Goal: Task Accomplishment & Management: Manage account settings

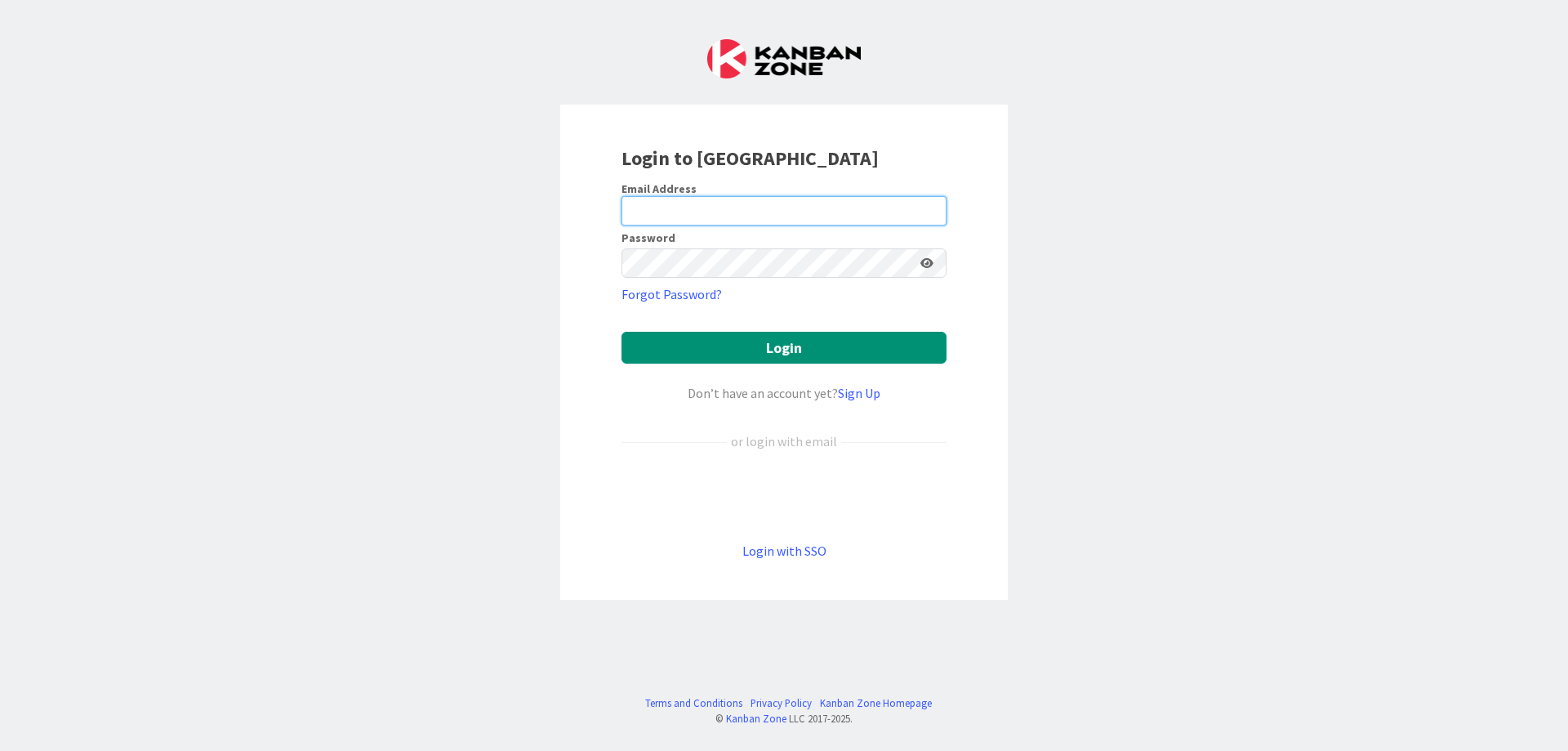
click at [684, 205] on input "email" at bounding box center [784, 210] width 325 height 30
type input "[PERSON_NAME][EMAIL_ADDRESS][DOMAIN_NAME]"
click at [622, 332] on button "Login" at bounding box center [784, 347] width 325 height 32
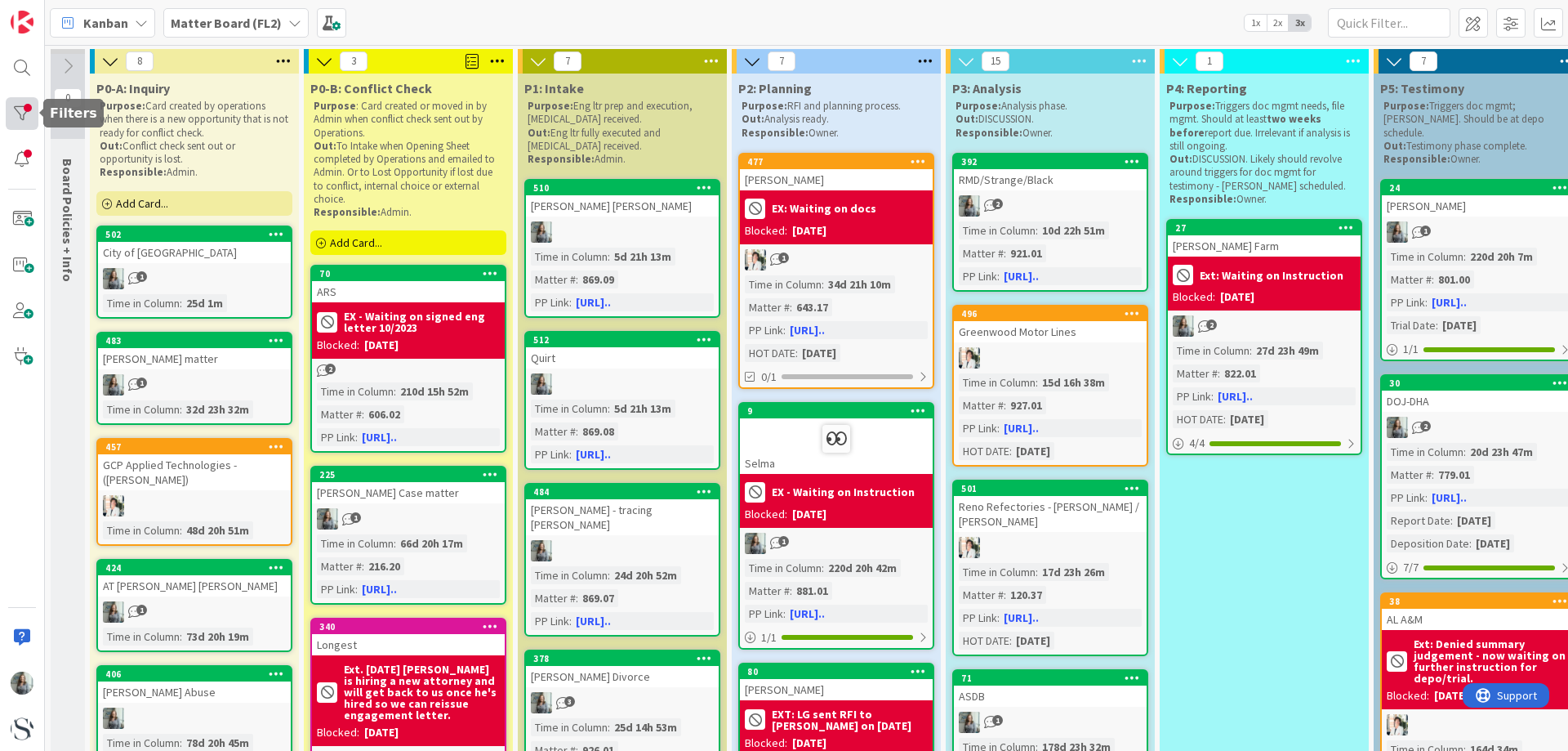
click at [27, 105] on div at bounding box center [22, 114] width 32 height 32
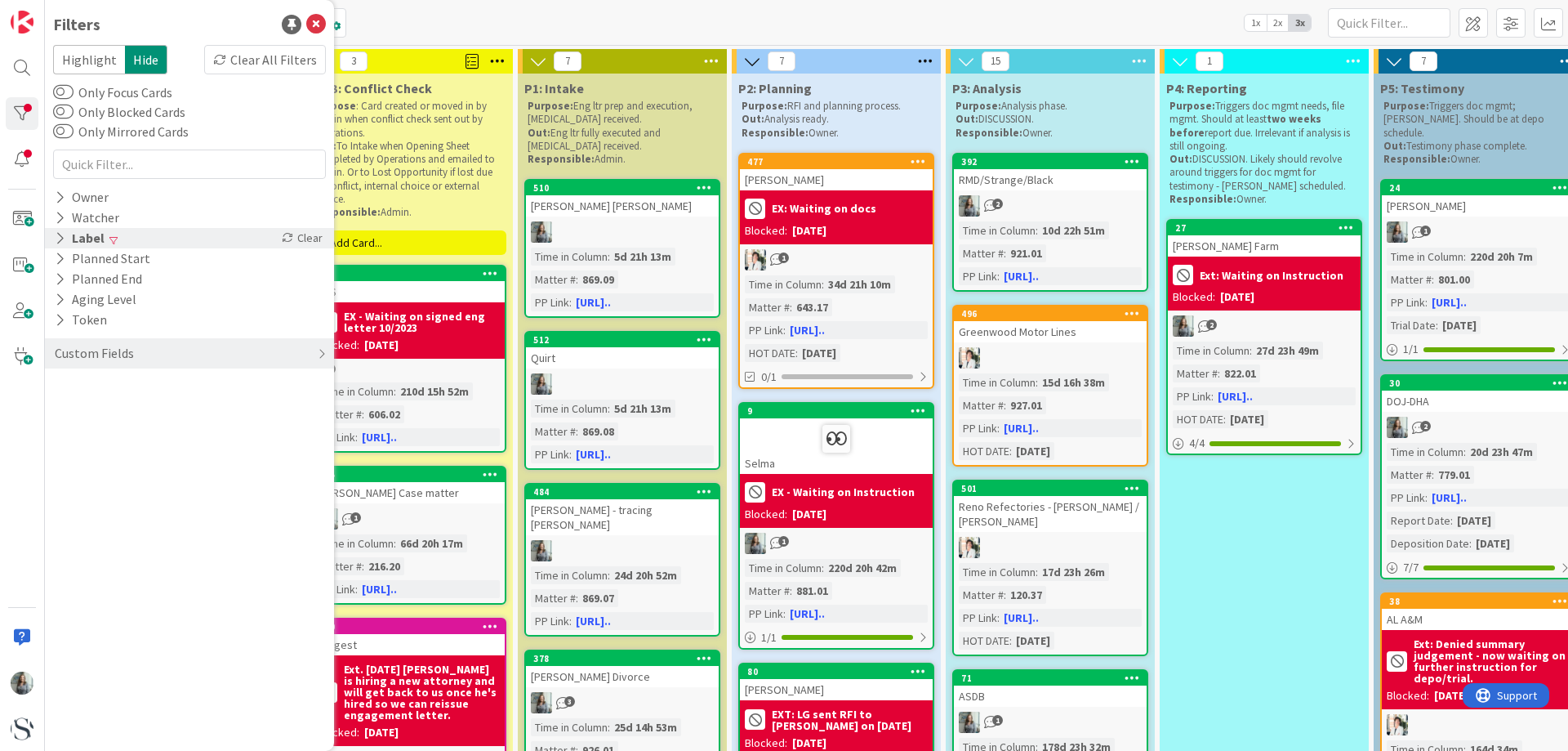
click at [62, 238] on icon at bounding box center [59, 238] width 11 height 14
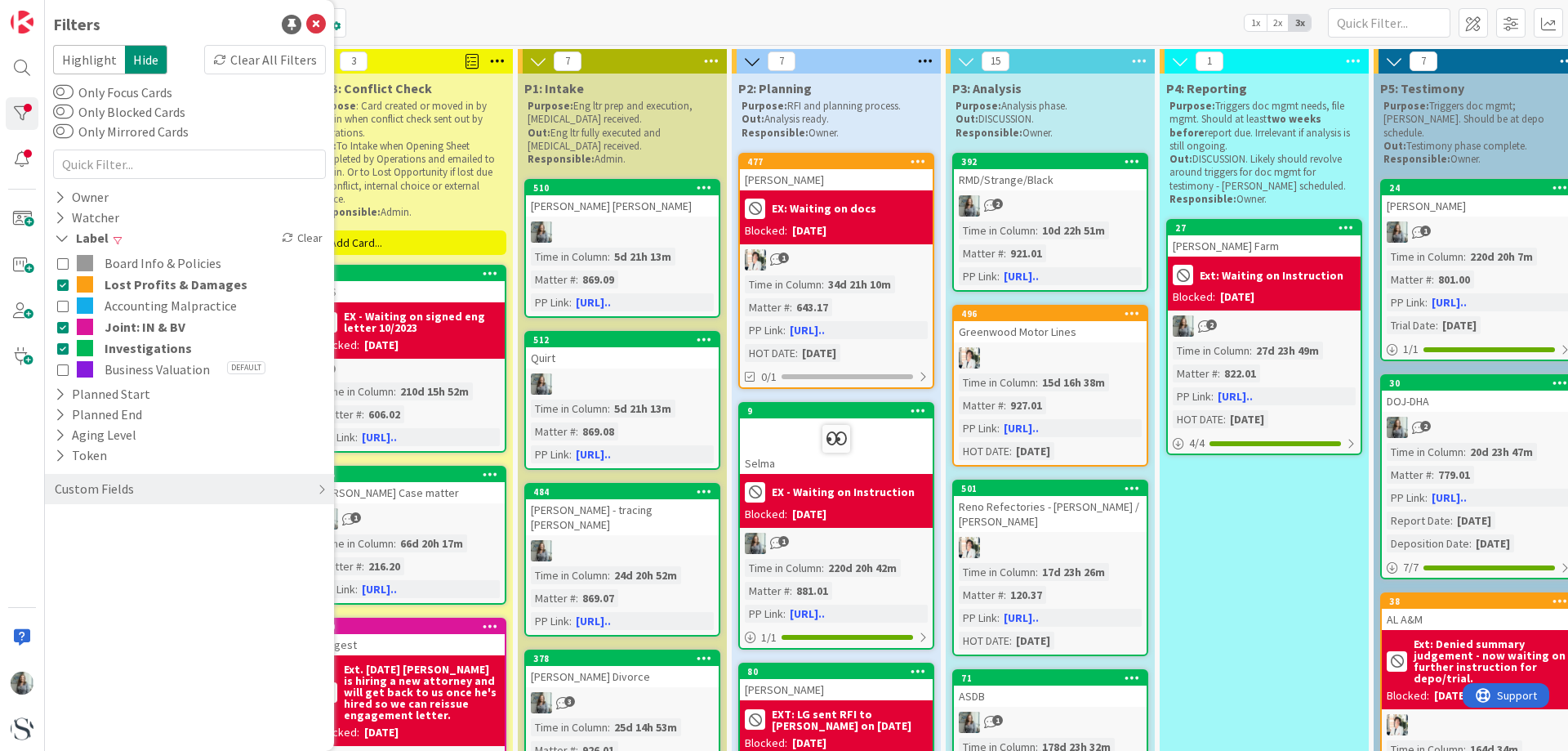
click at [65, 370] on icon at bounding box center [63, 370] width 11 height 11
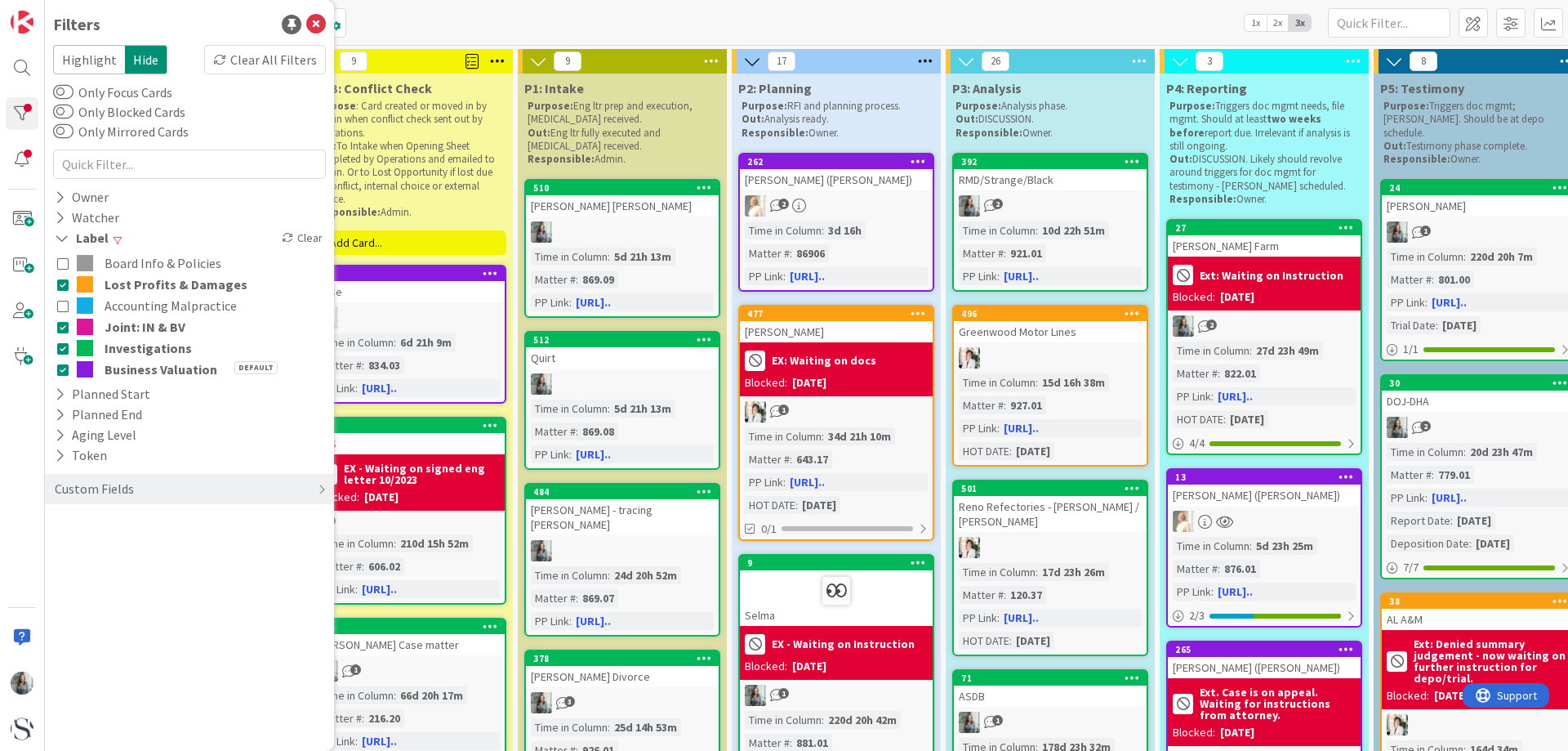
click at [843, 195] on div "2" at bounding box center [837, 205] width 193 height 21
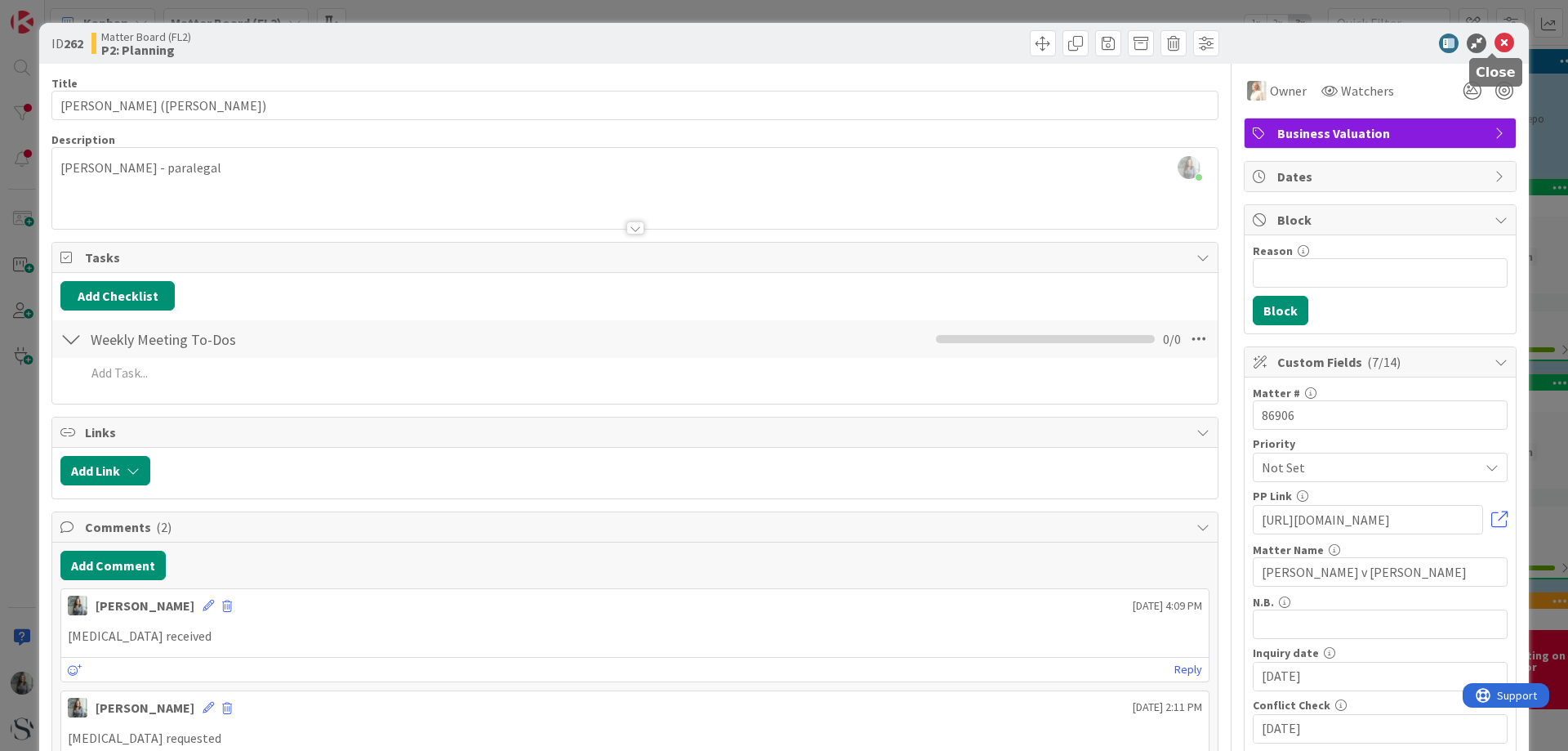
click at [1494, 41] on icon at bounding box center [1504, 43] width 20 height 20
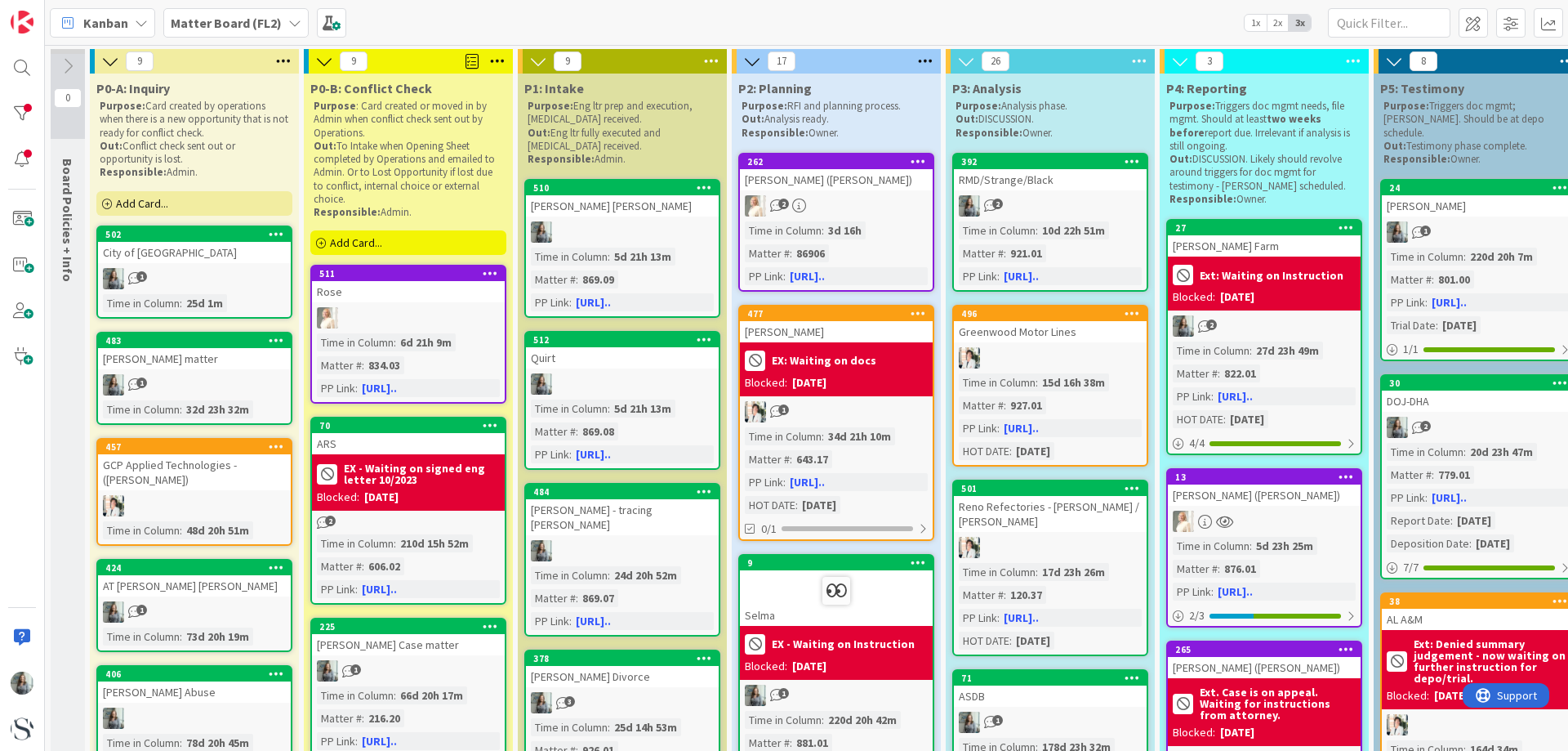
click at [418, 321] on div at bounding box center [409, 318] width 193 height 21
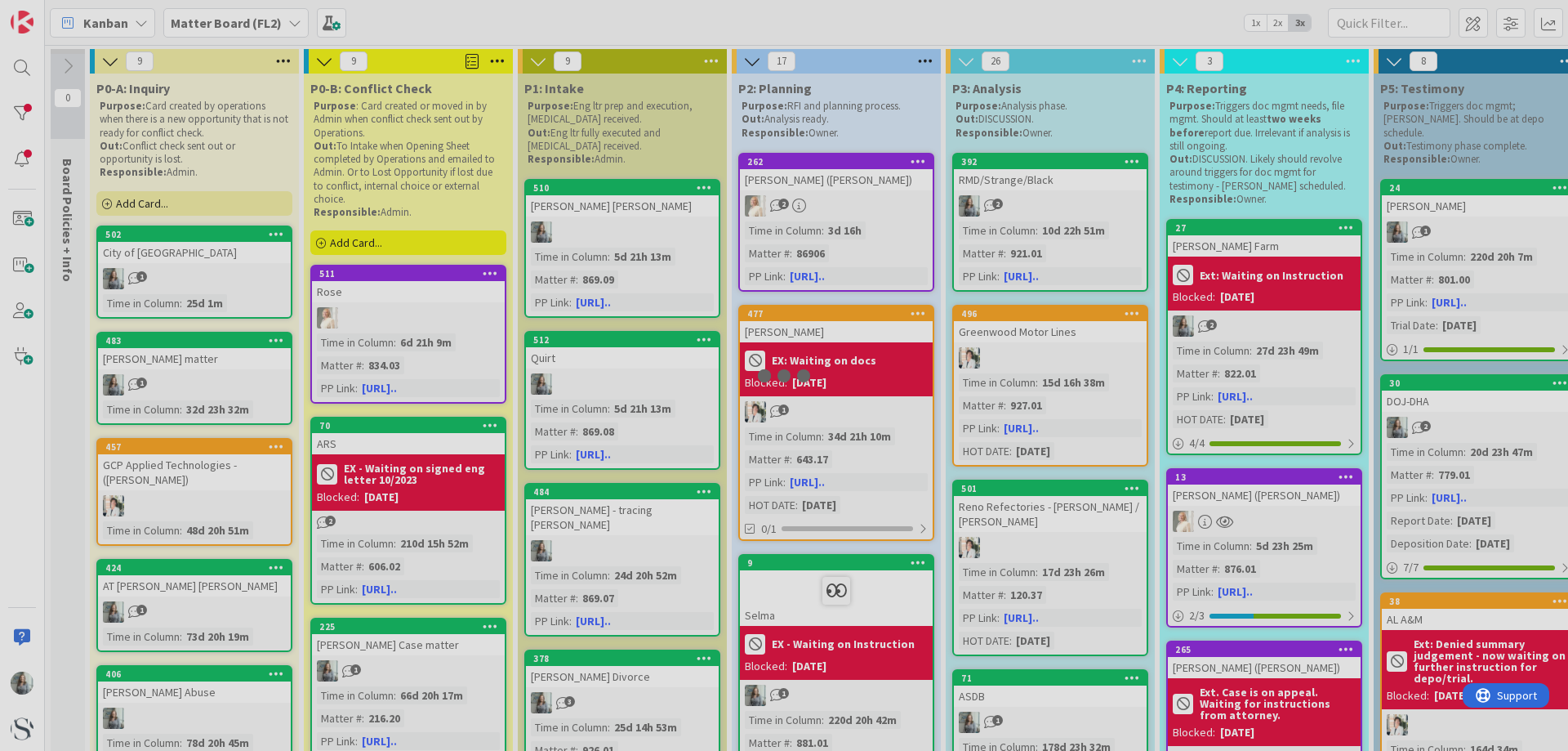
click at [418, 321] on div at bounding box center [784, 376] width 1568 height 751
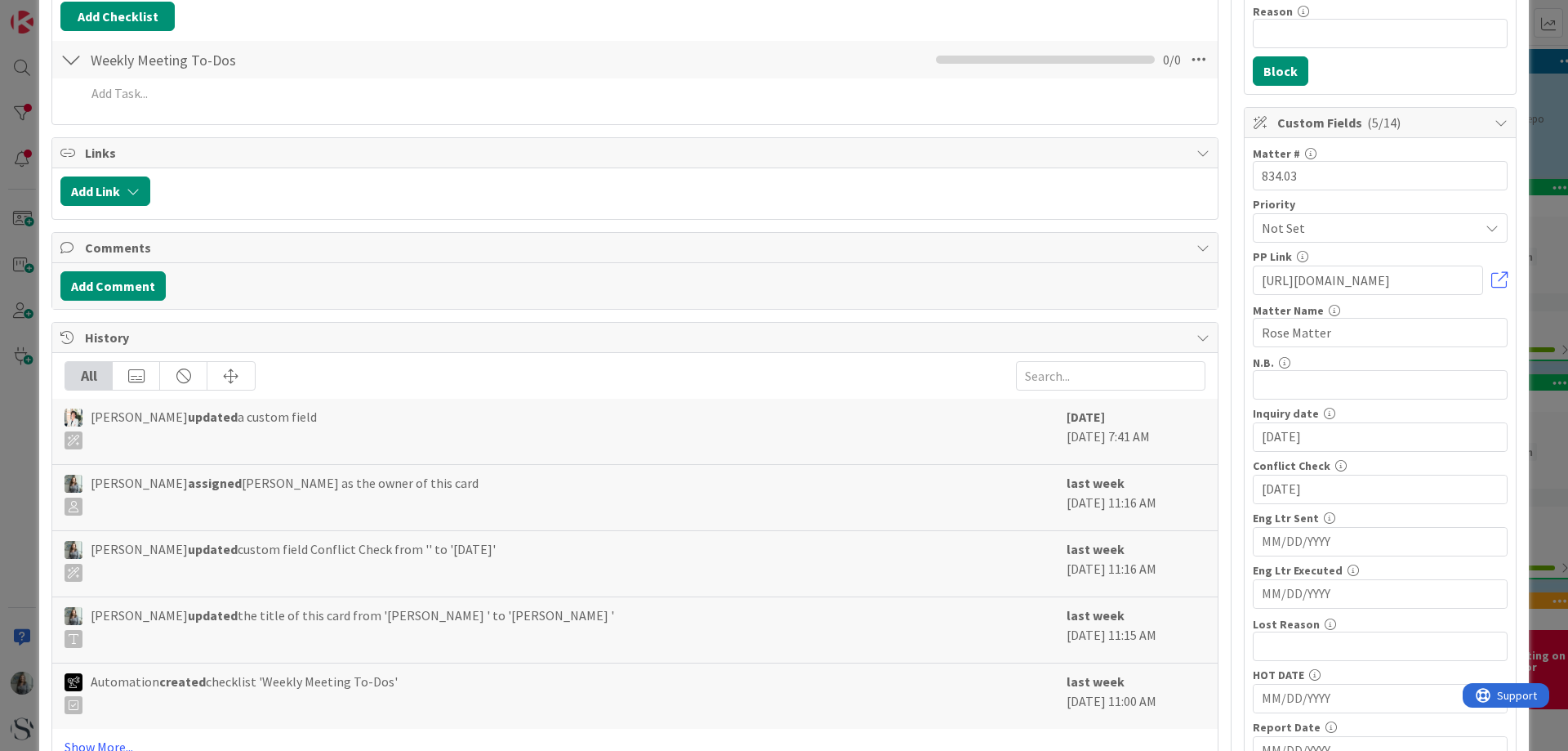
scroll to position [246, 0]
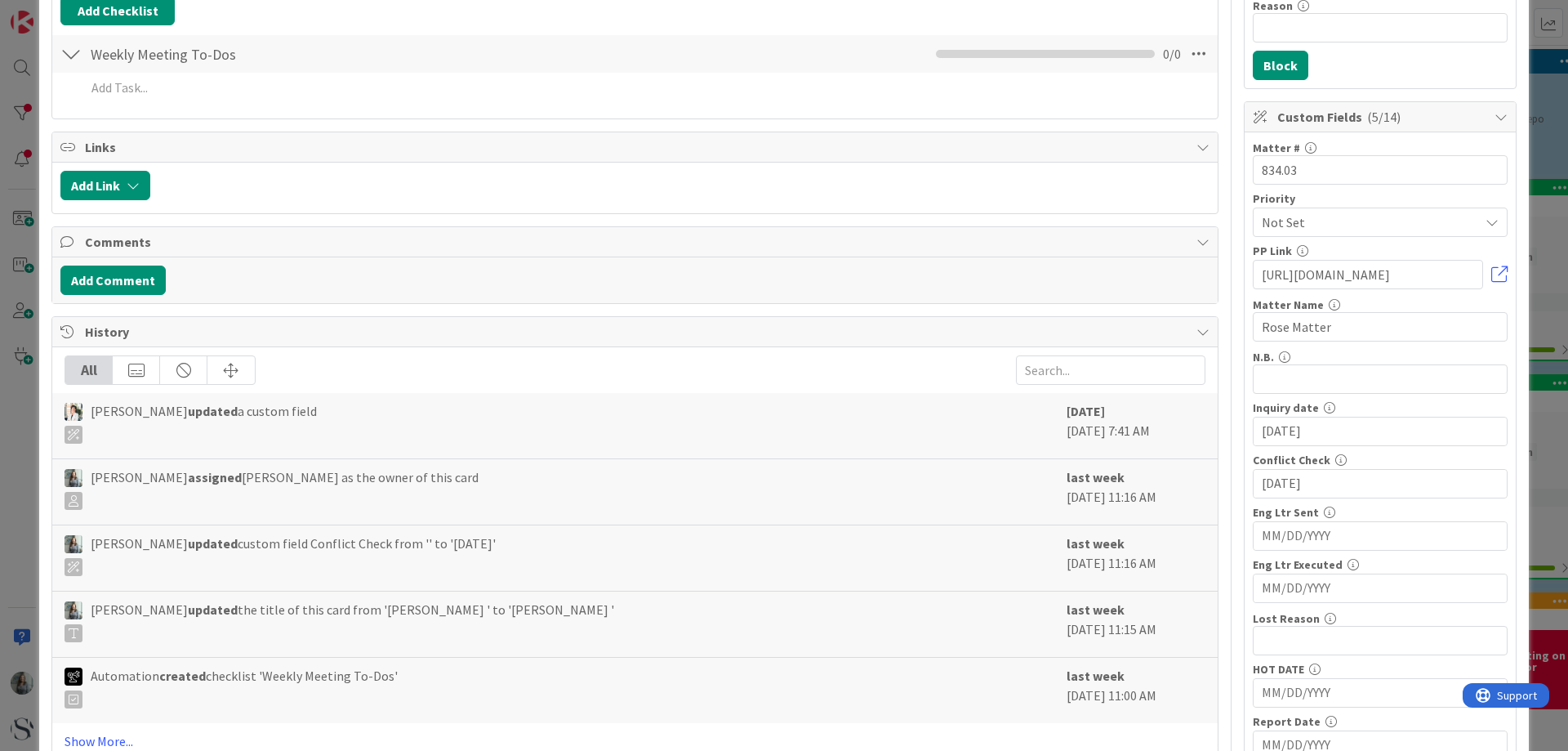
click at [1314, 547] on input "MM/DD/YYYY" at bounding box center [1380, 535] width 237 height 28
click at [1305, 697] on td "13" at bounding box center [1320, 698] width 32 height 31
type input "[DATE]"
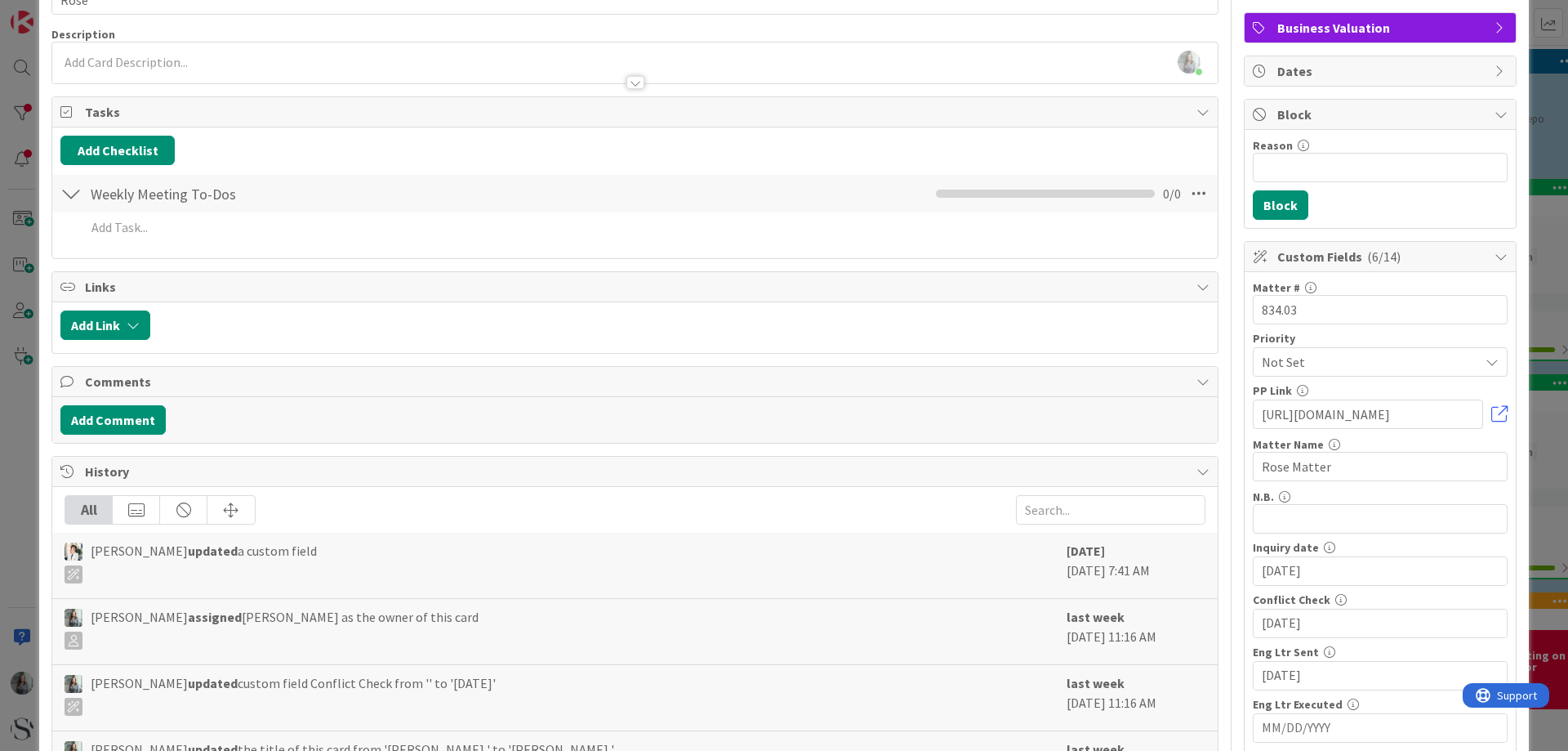
scroll to position [0, 0]
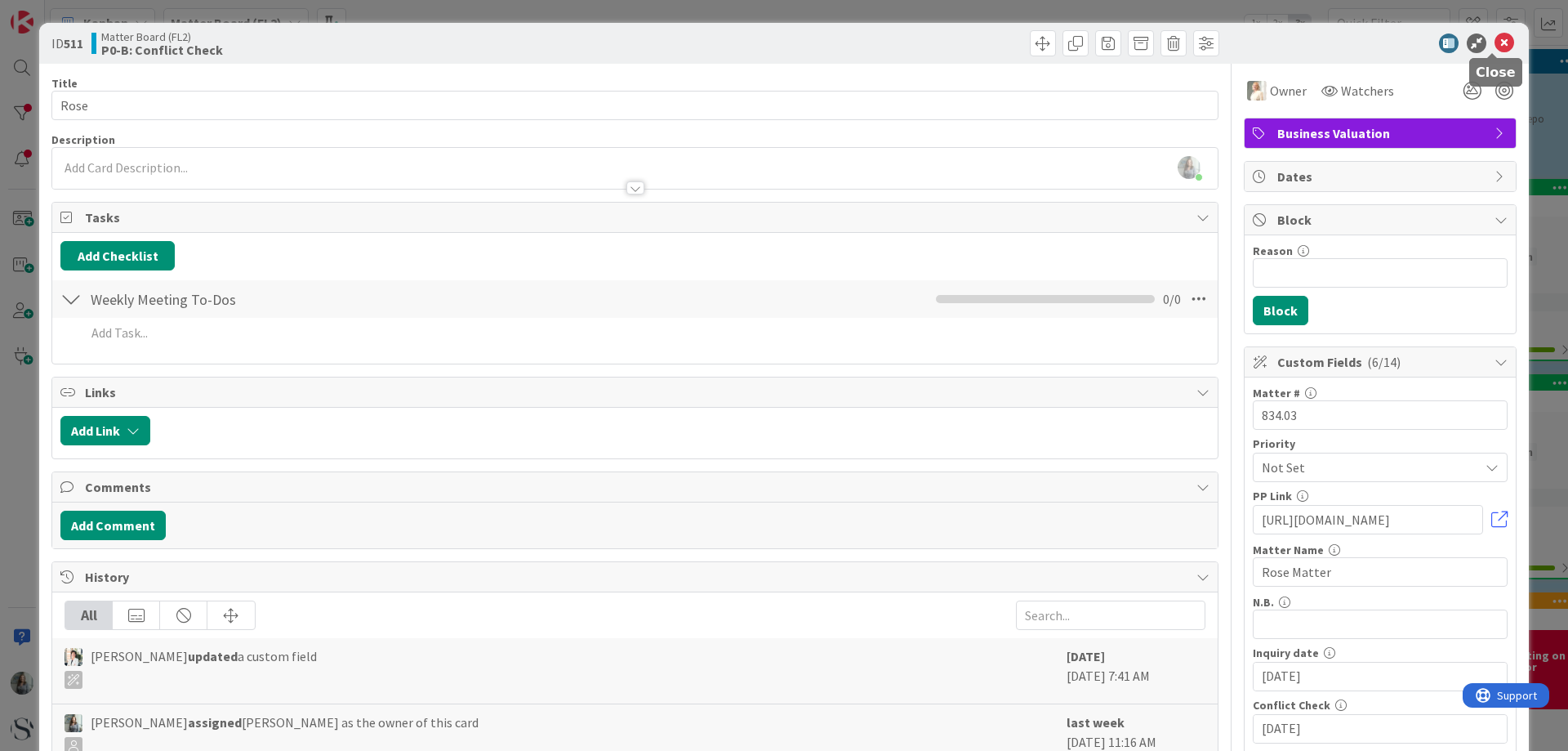
click at [1496, 41] on icon at bounding box center [1504, 43] width 20 height 20
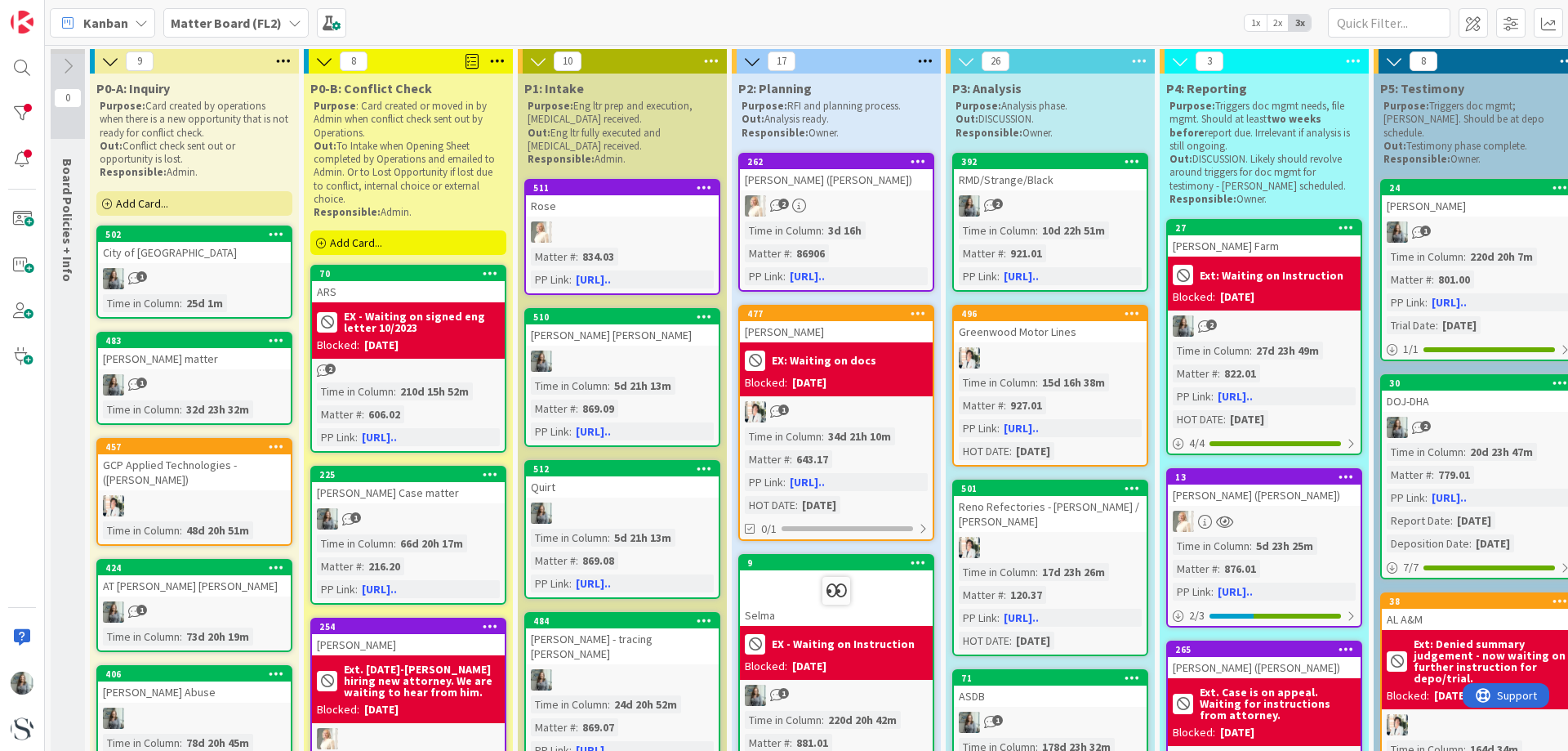
click at [592, 376] on div "Time in Column" at bounding box center [569, 385] width 76 height 18
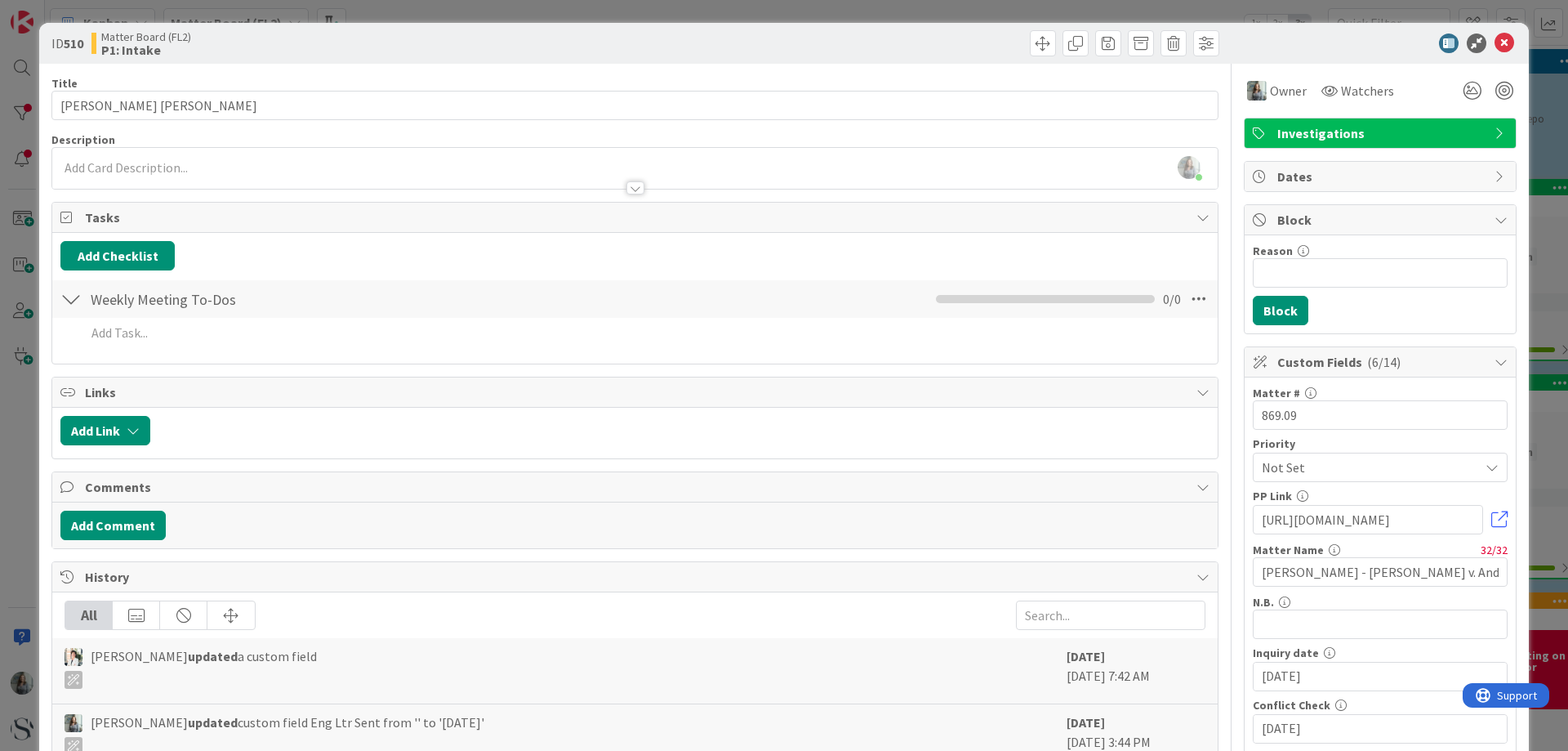
click at [1496, 31] on div "ID 510 Matter Board (FL2) P1: Intake" at bounding box center [784, 43] width 1490 height 41
click at [1494, 40] on icon at bounding box center [1504, 43] width 20 height 20
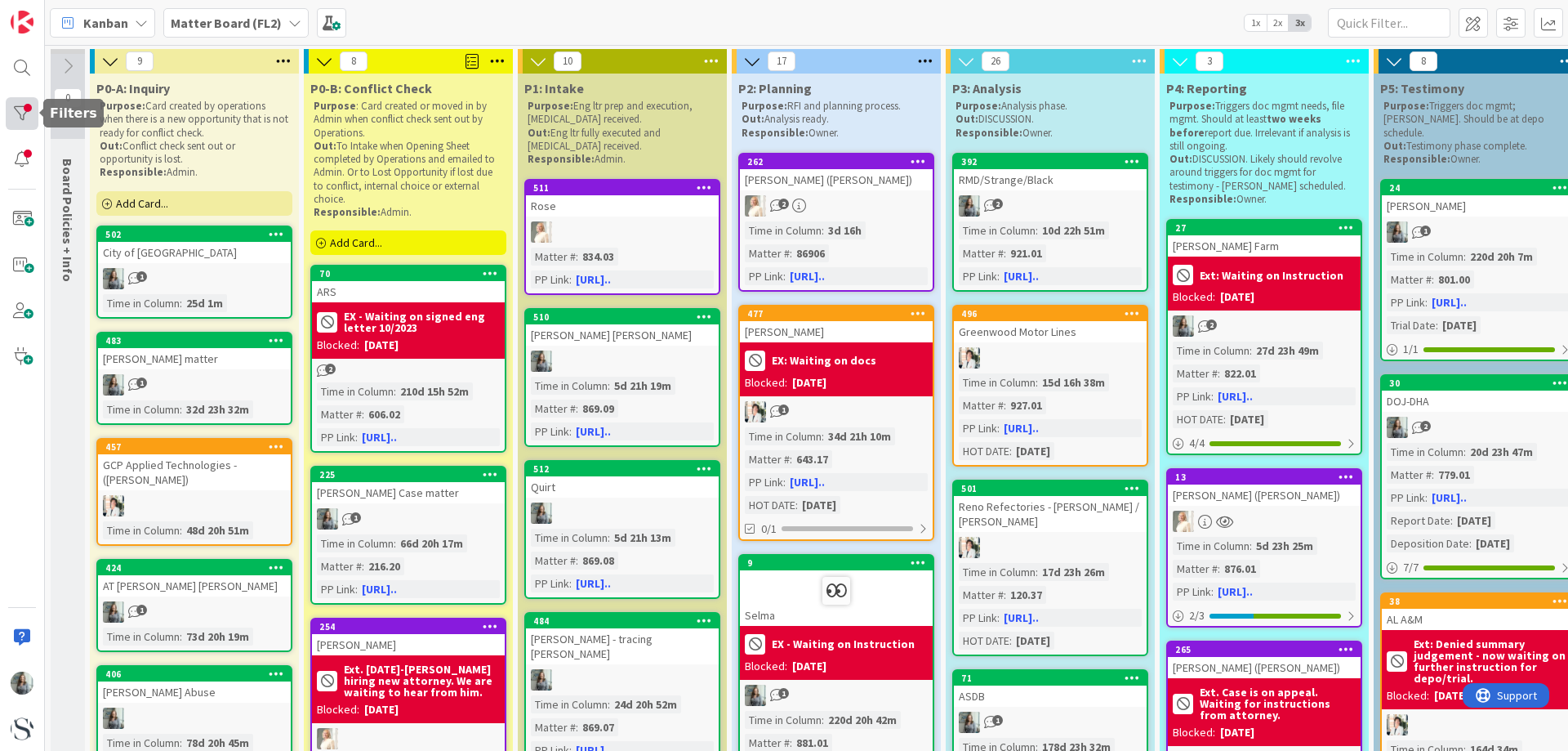
click at [33, 115] on div at bounding box center [22, 114] width 32 height 32
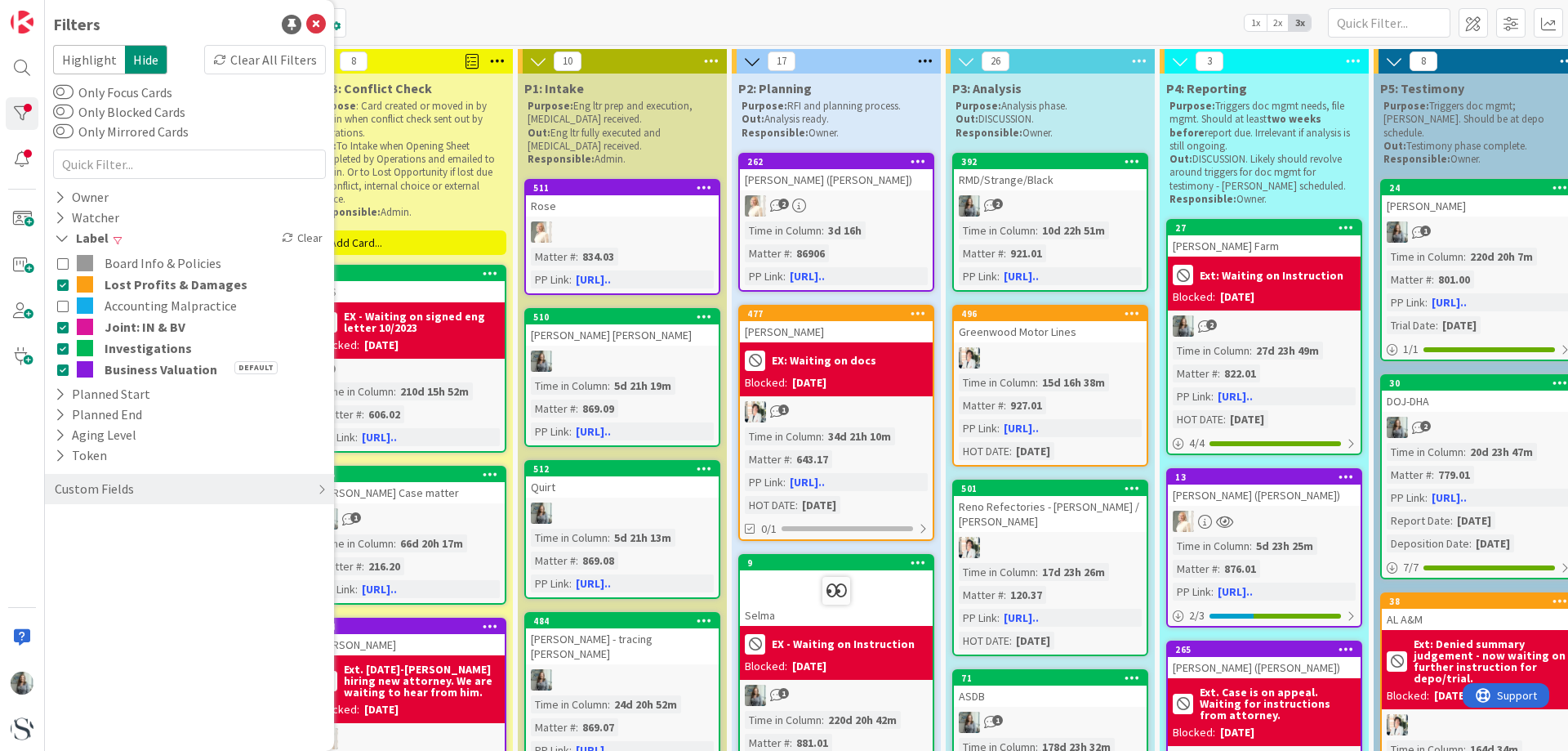
click at [66, 369] on icon at bounding box center [63, 370] width 11 height 11
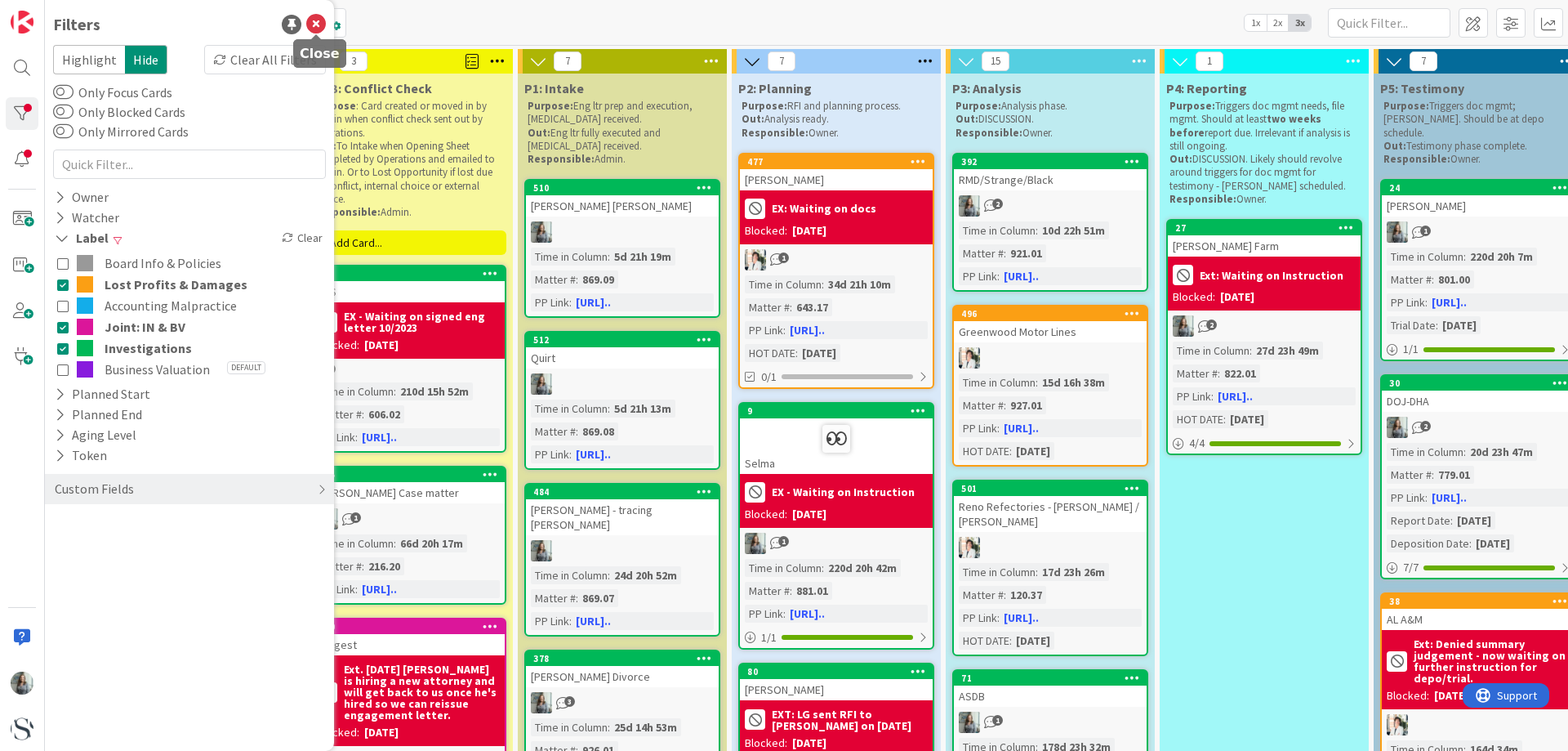
click at [316, 24] on icon at bounding box center [316, 24] width 20 height 20
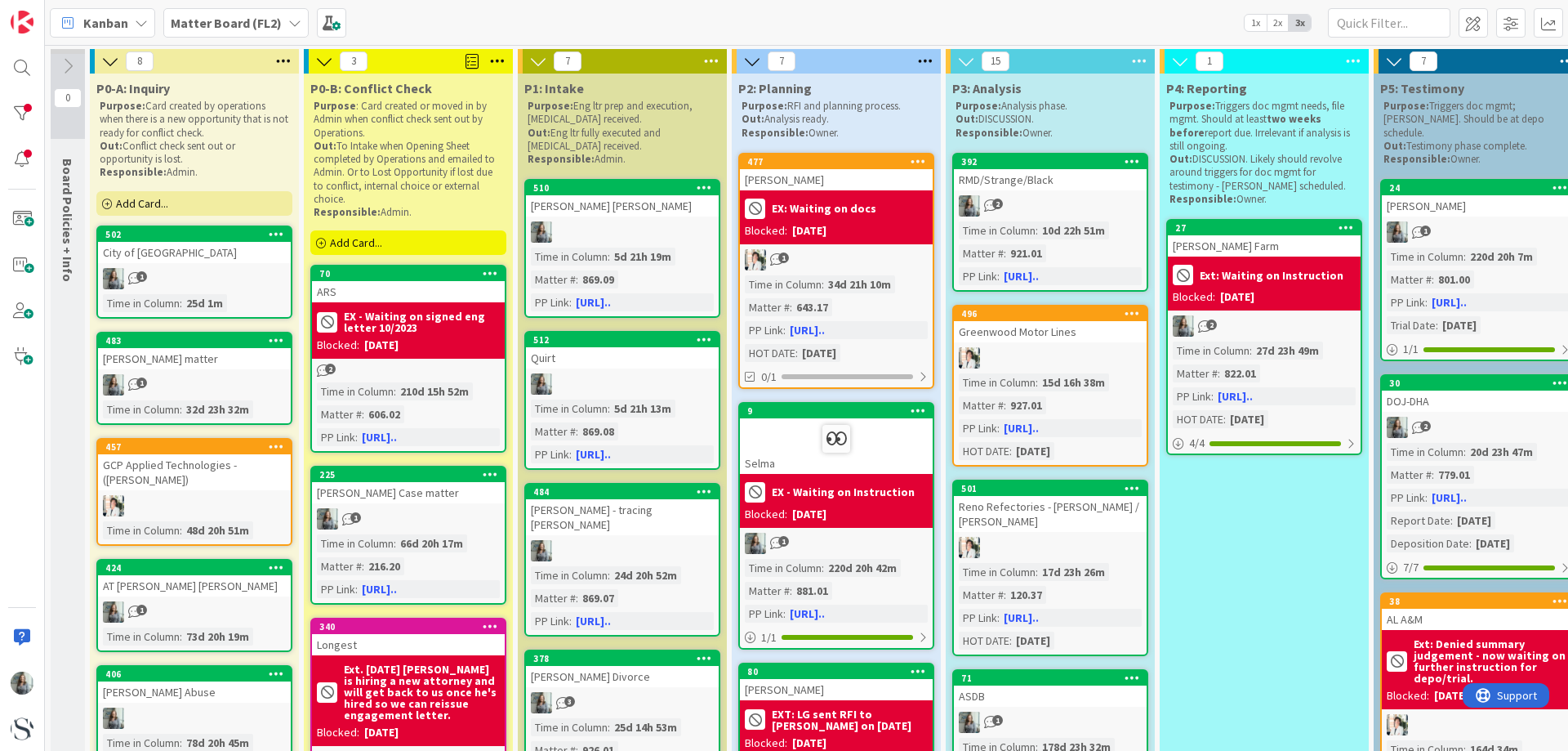
scroll to position [82, 0]
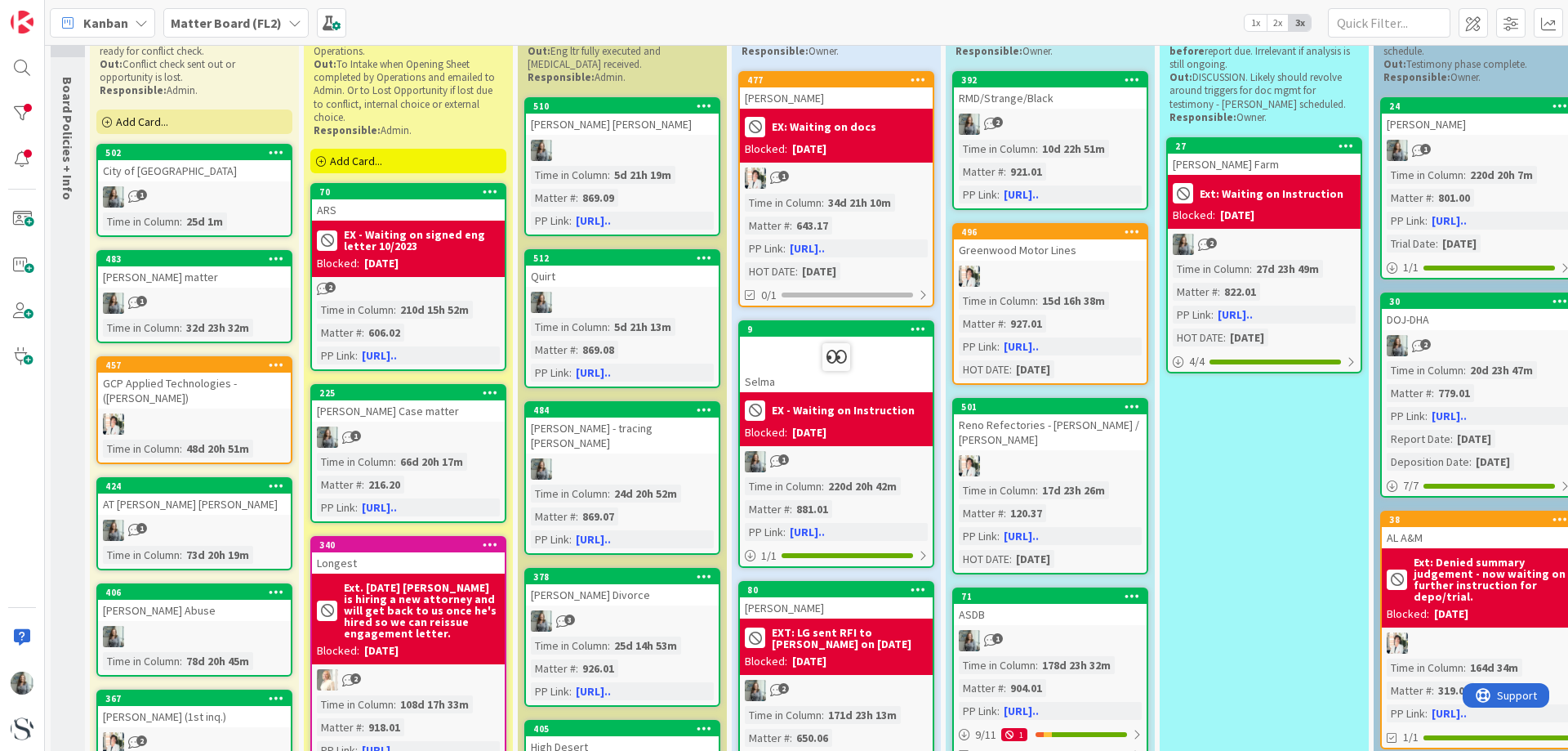
click at [623, 459] on div at bounding box center [623, 469] width 193 height 21
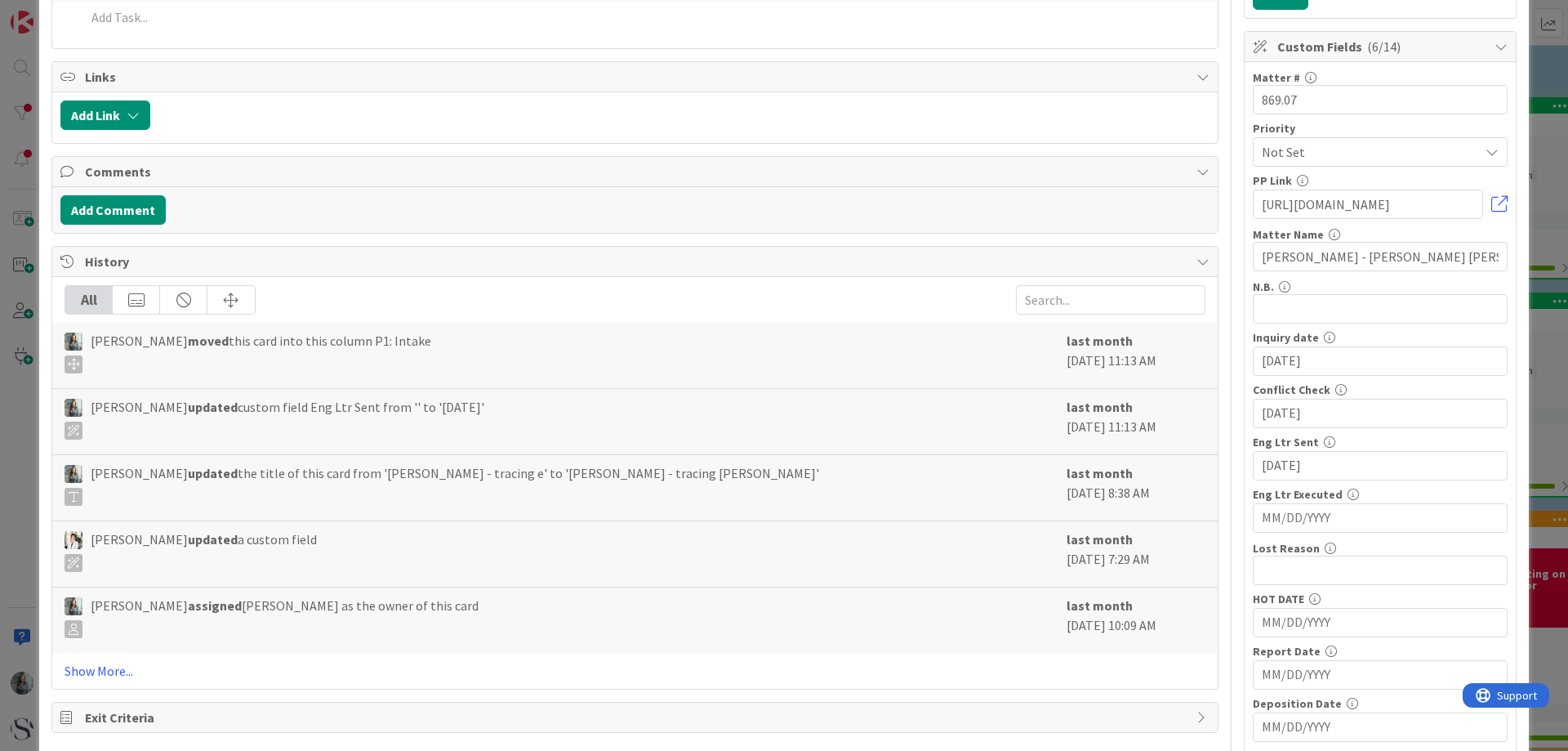
scroll to position [327, 0]
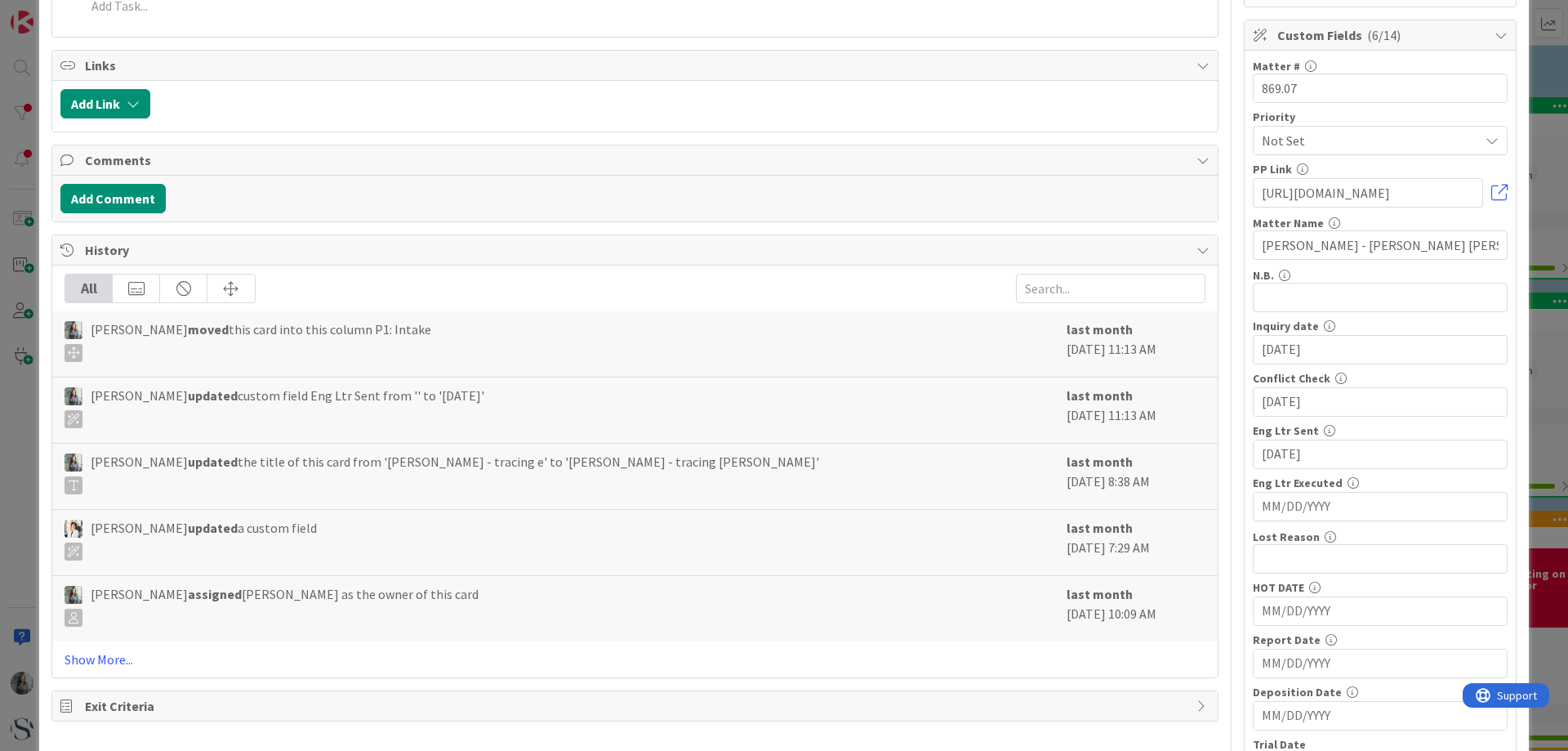
click at [1307, 516] on input "MM/DD/YYYY" at bounding box center [1380, 506] width 237 height 28
click at [1336, 670] on td "14" at bounding box center [1351, 669] width 32 height 31
click at [1306, 502] on input "[DATE]" at bounding box center [1380, 506] width 237 height 28
click at [1315, 661] on td "13" at bounding box center [1320, 669] width 32 height 31
type input "[DATE]"
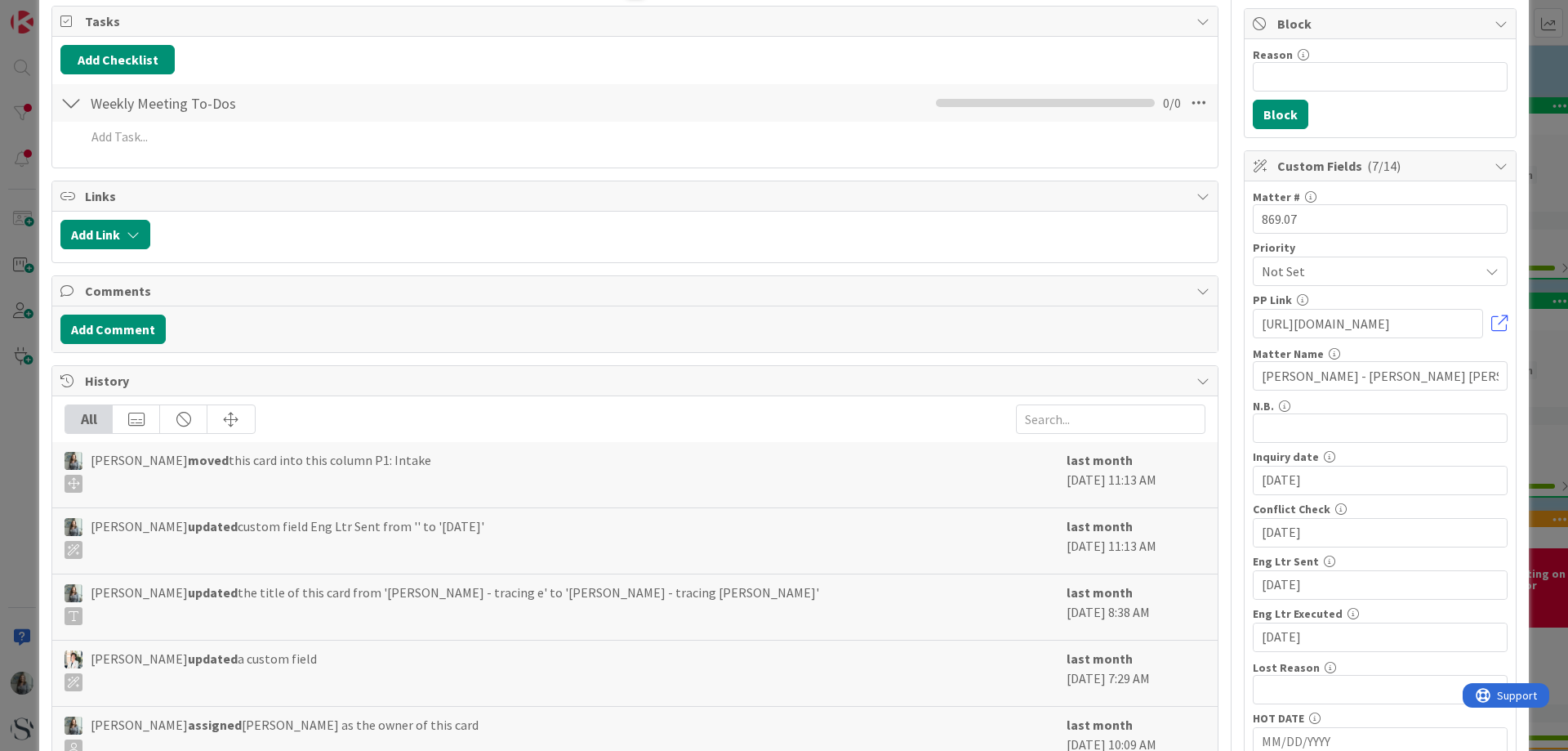
scroll to position [0, 0]
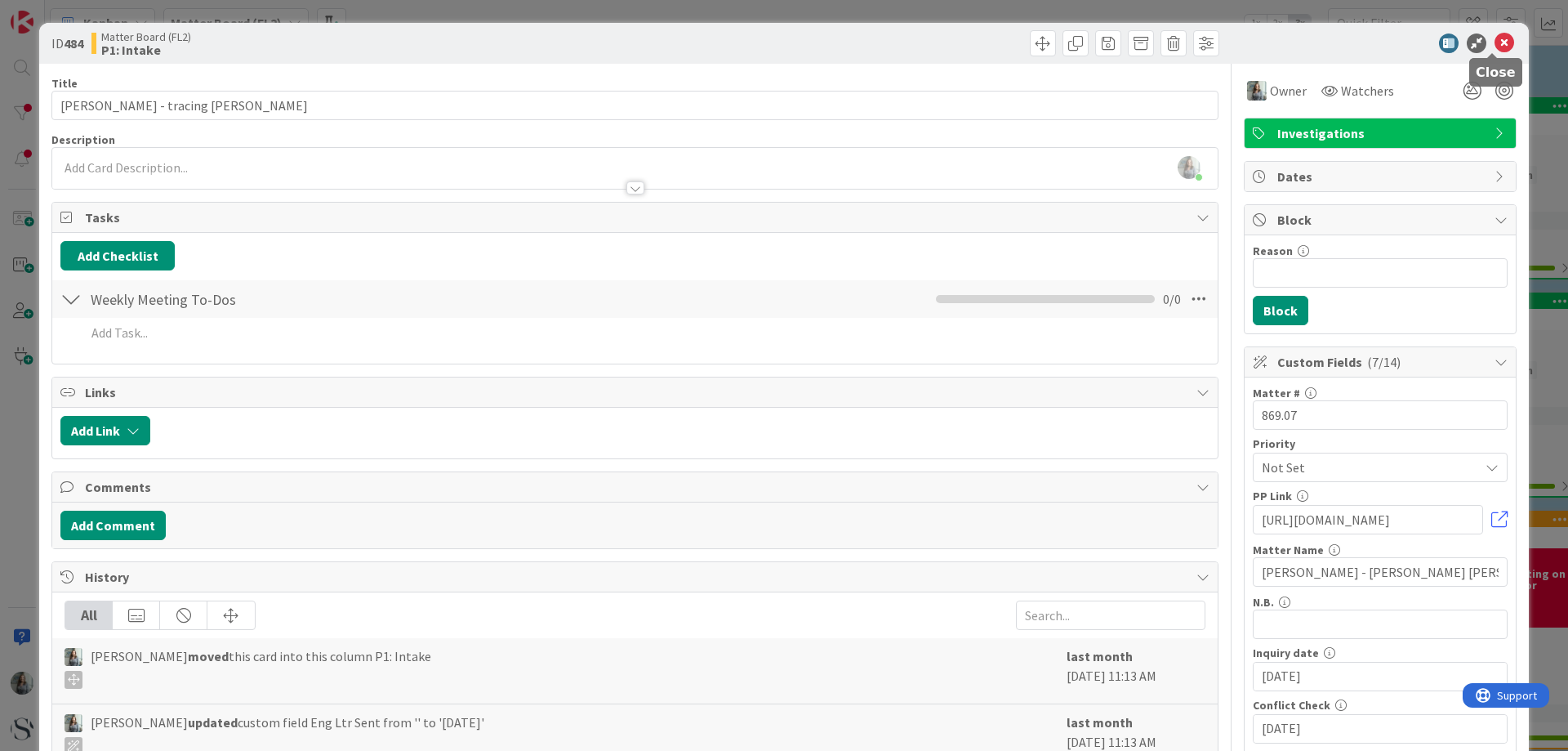
click at [1494, 43] on icon at bounding box center [1504, 43] width 20 height 20
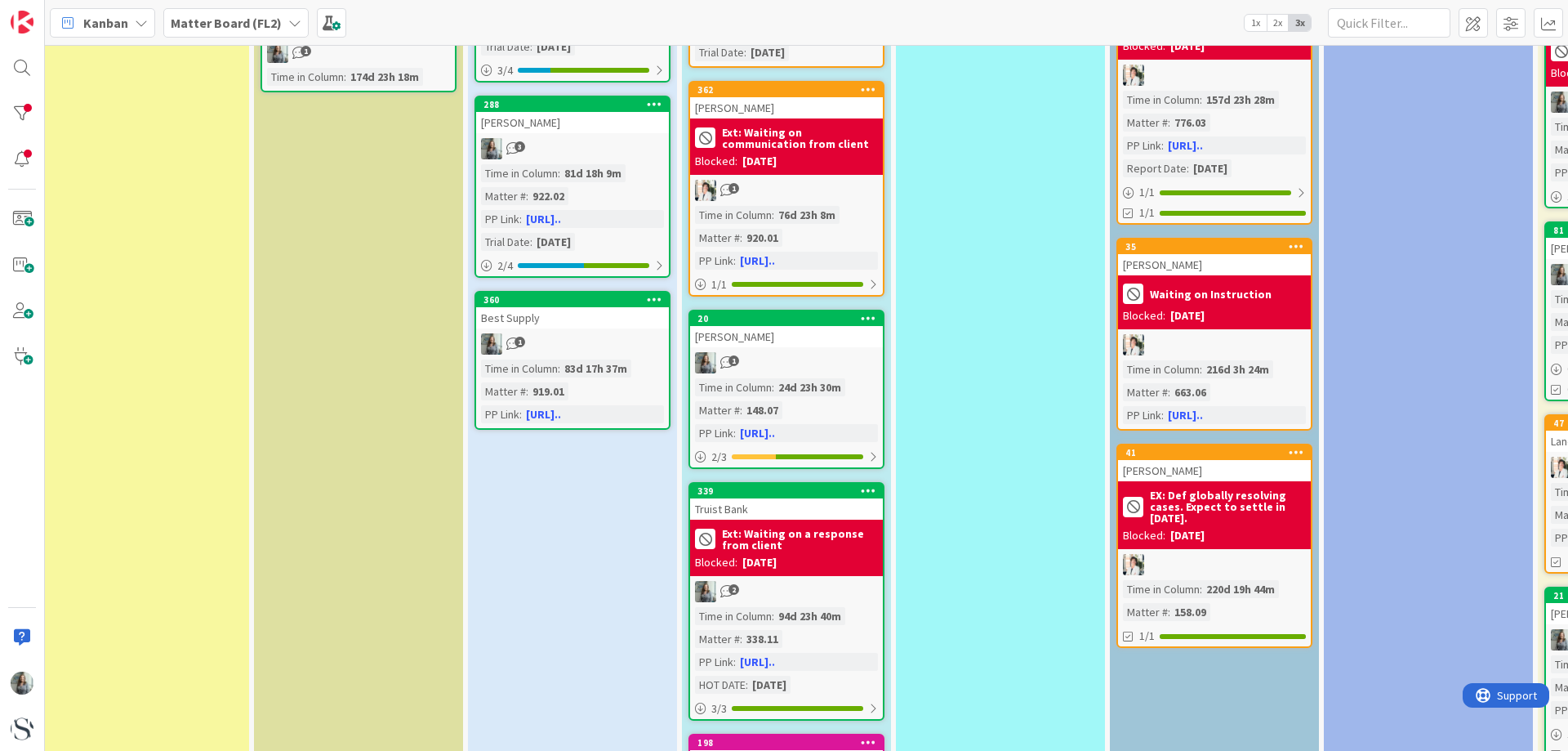
scroll to position [1226, 264]
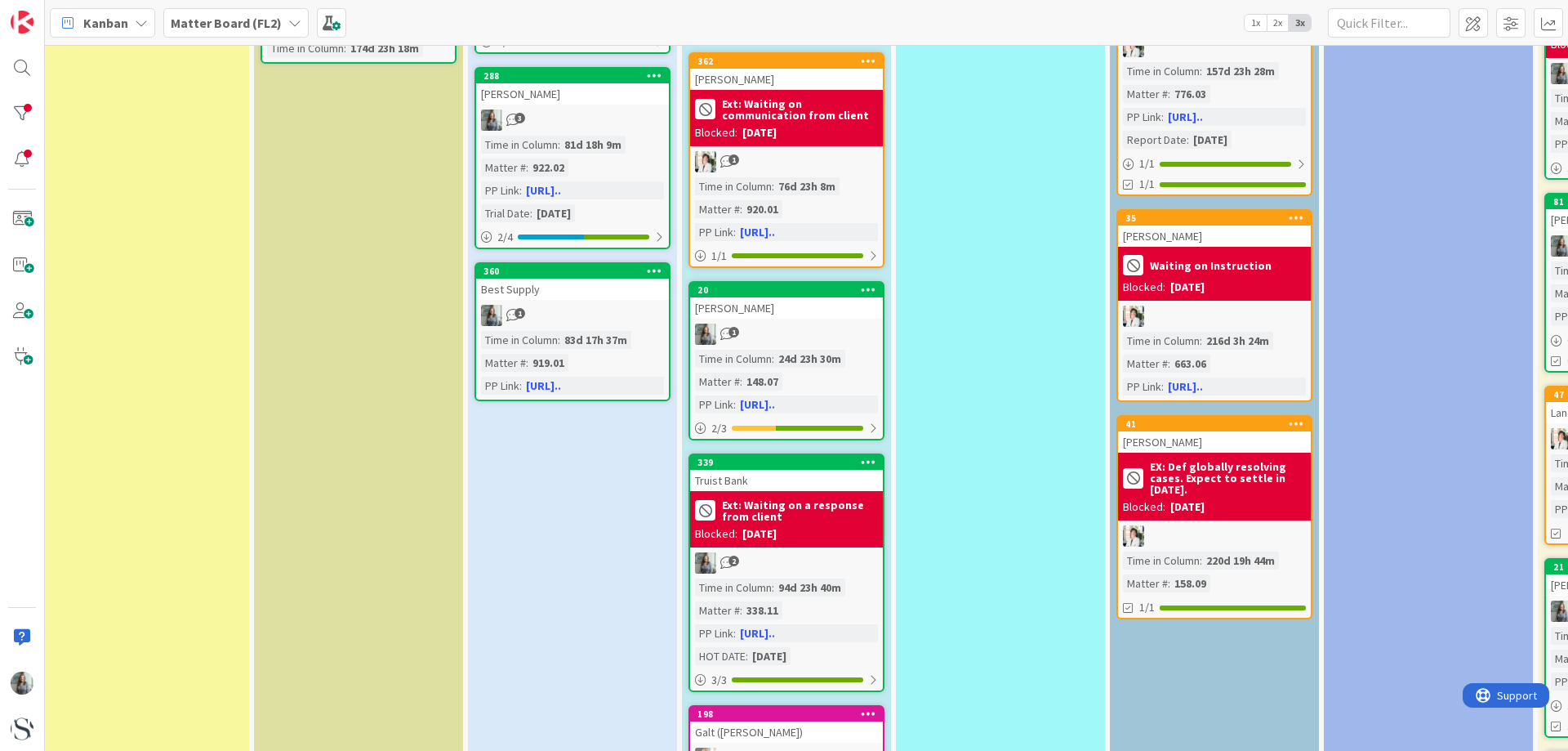
click at [800, 309] on div "[PERSON_NAME]" at bounding box center [787, 308] width 193 height 21
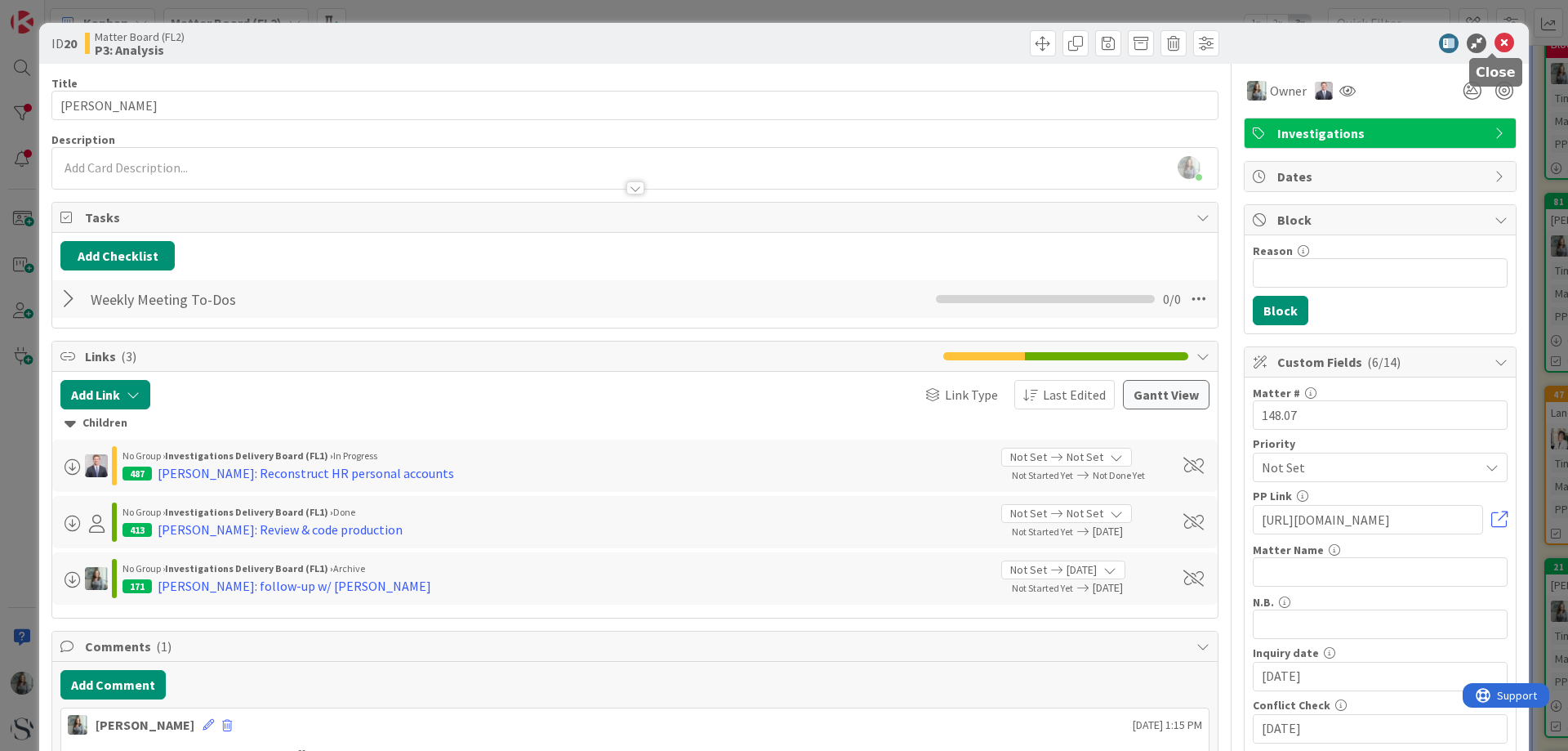
click at [1500, 42] on icon at bounding box center [1504, 43] width 20 height 20
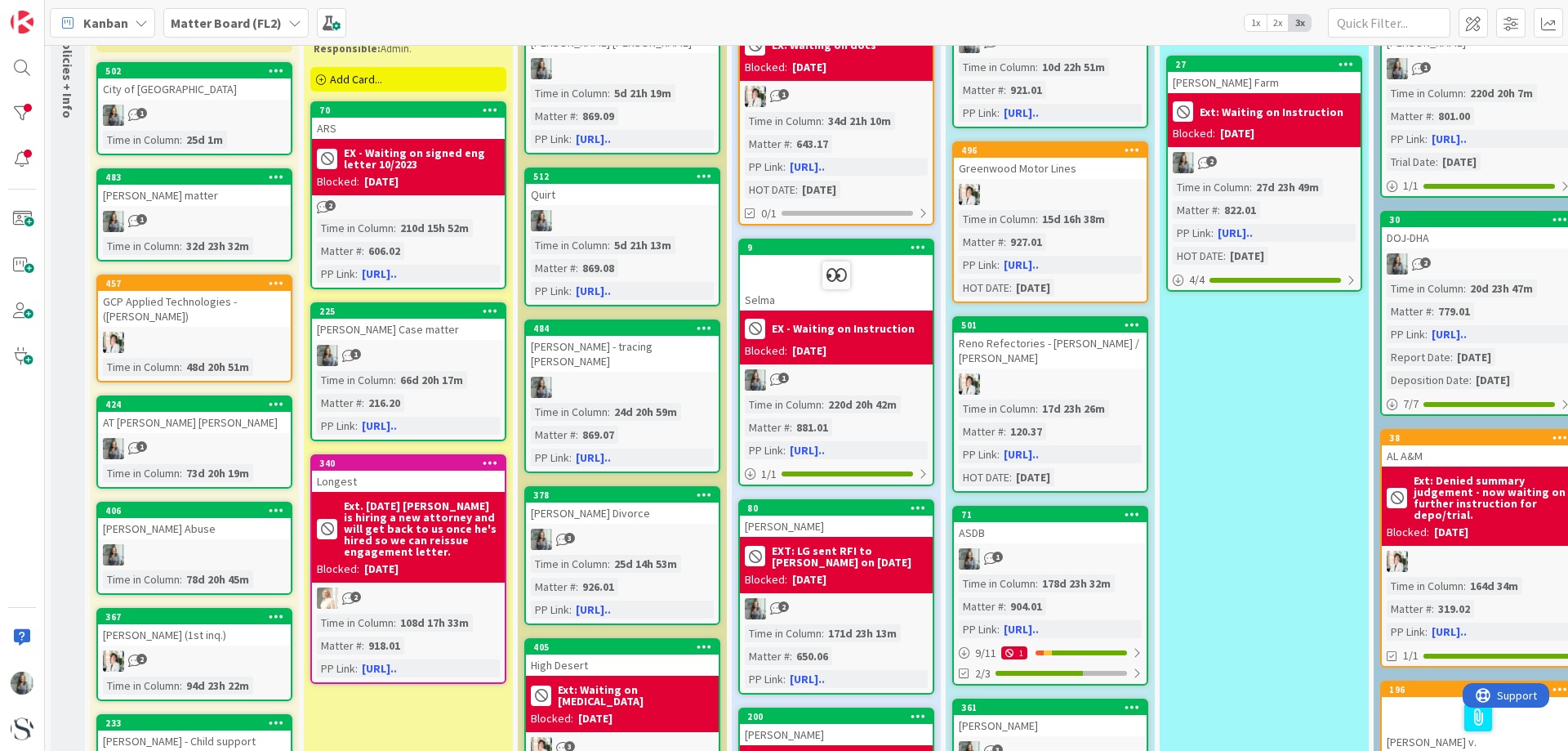
scroll to position [82, 0]
